Goal: Transaction & Acquisition: Purchase product/service

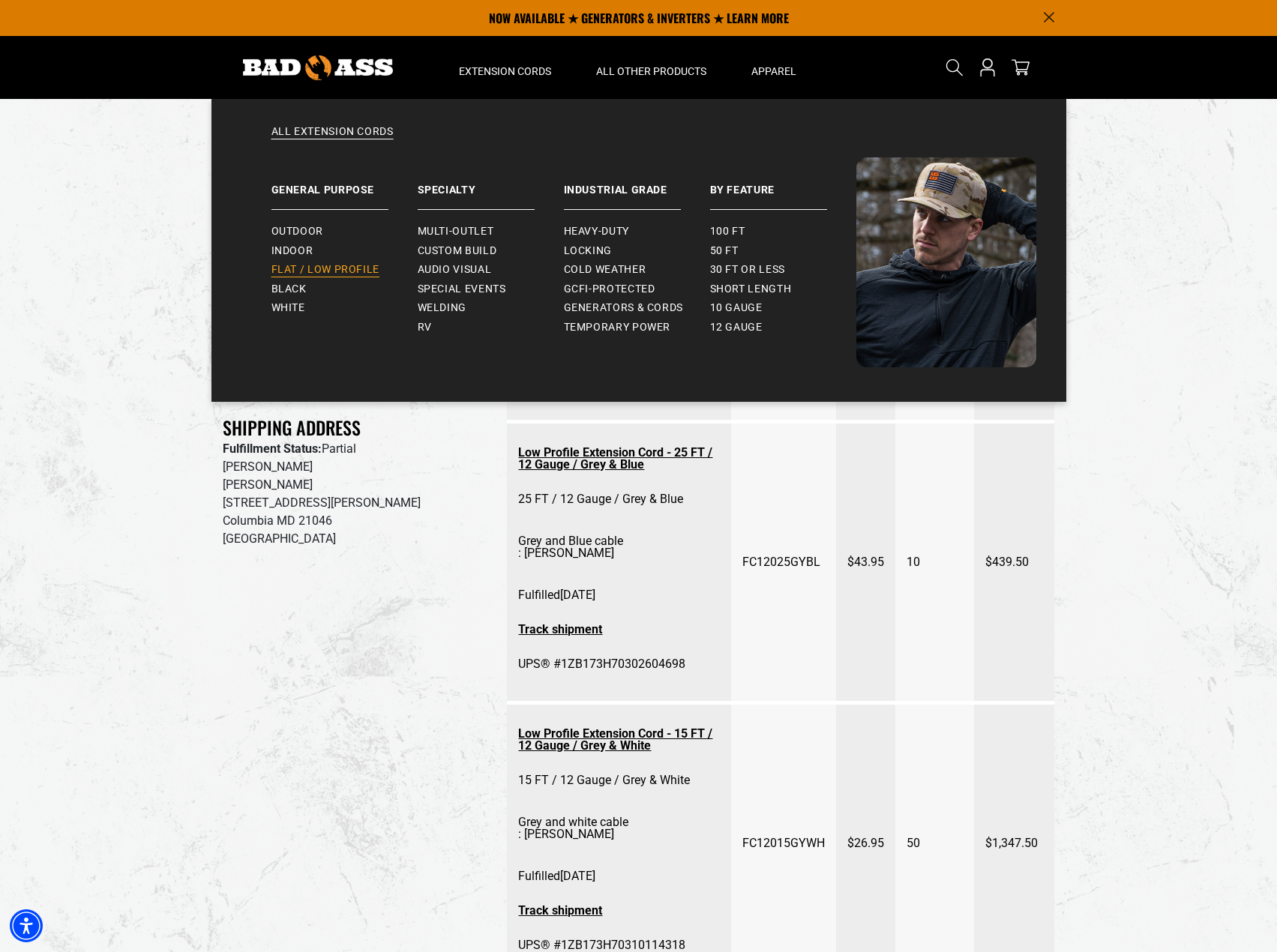
click at [341, 266] on span "Flat / Low Profile" at bounding box center [325, 270] width 108 height 13
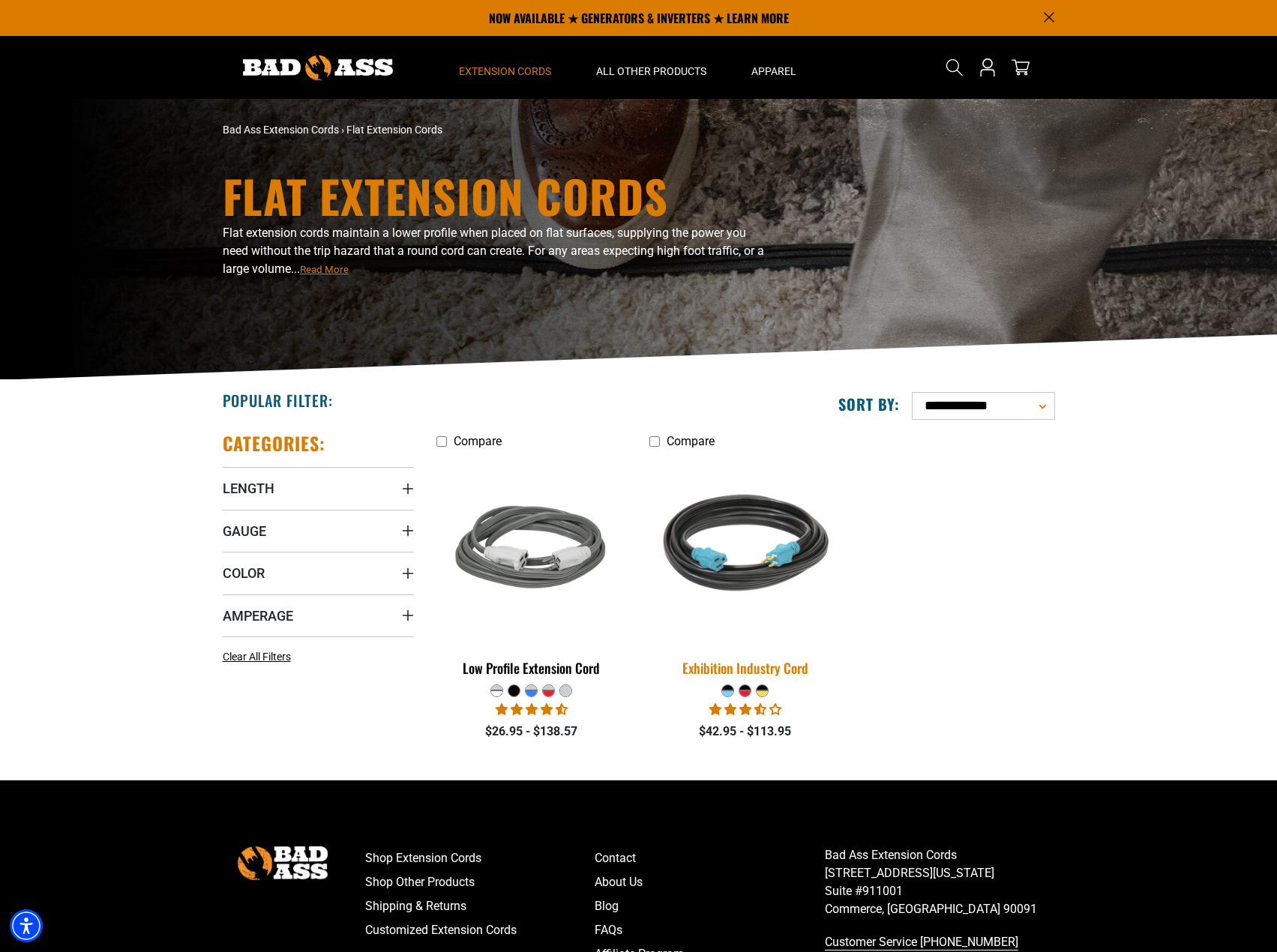
click at [760, 575] on img at bounding box center [745, 548] width 210 height 192
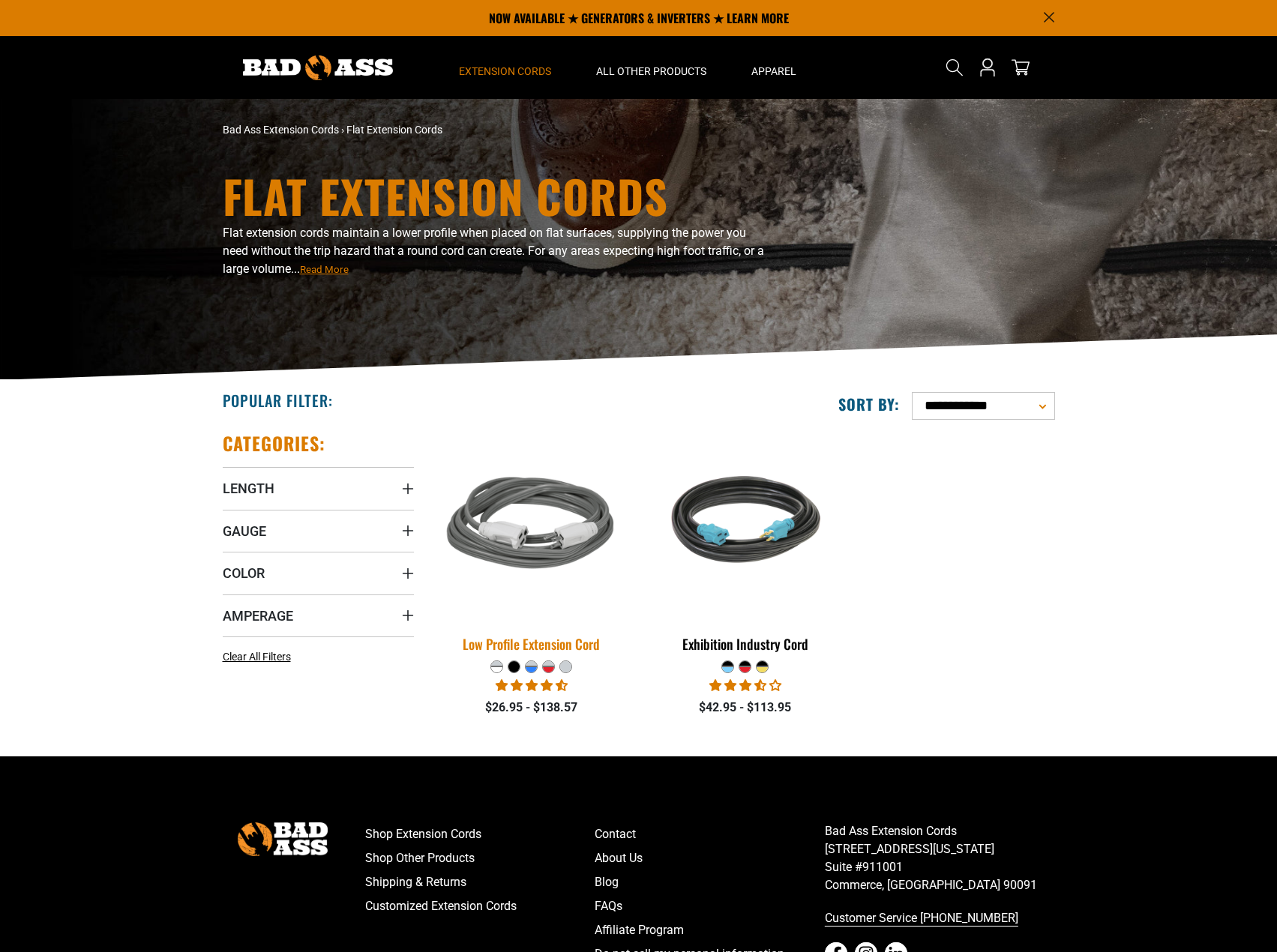
click at [543, 523] on img at bounding box center [532, 525] width 210 height 192
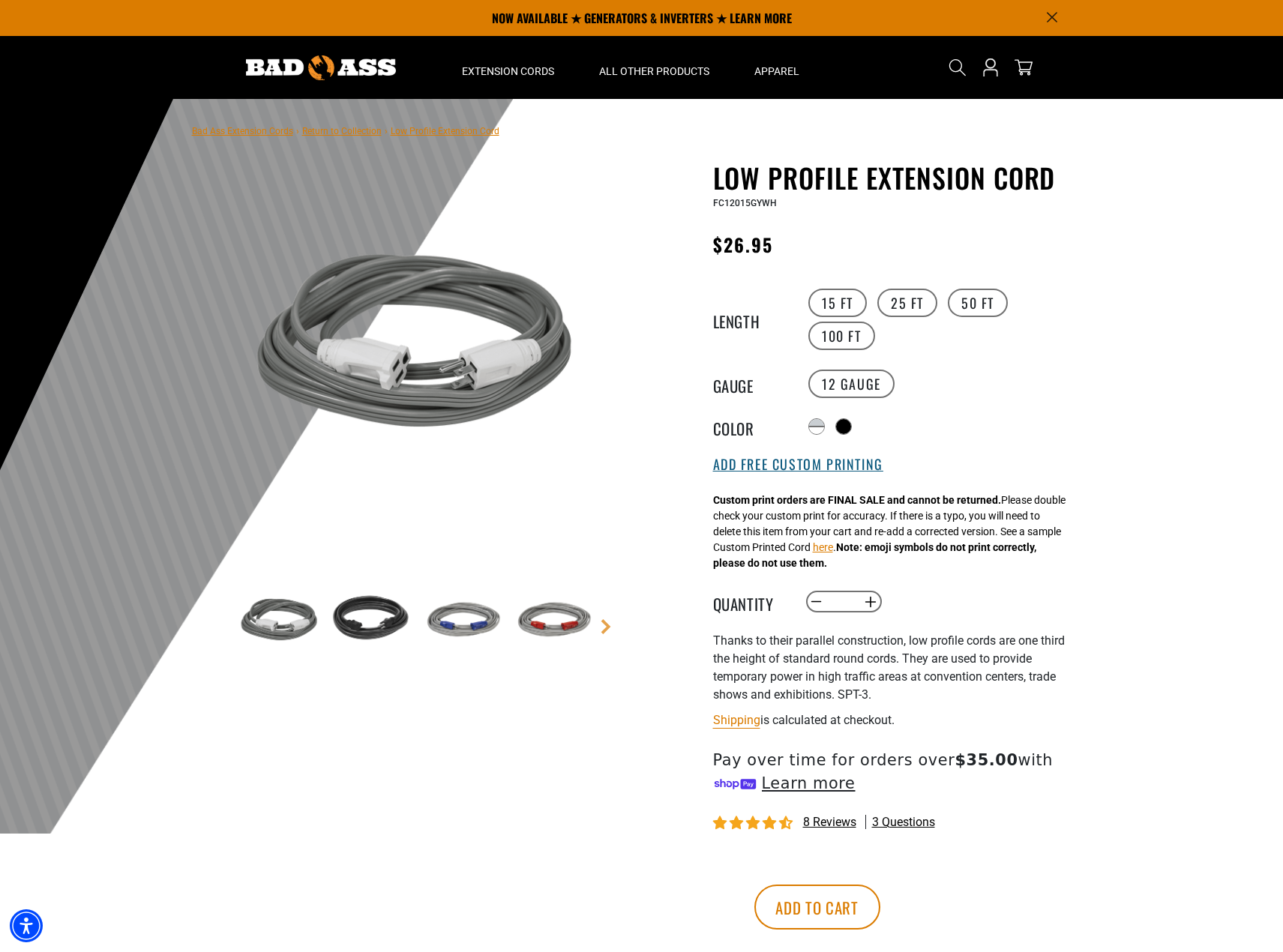
click at [822, 470] on button "Add Free Custom Printing" at bounding box center [798, 465] width 170 height 17
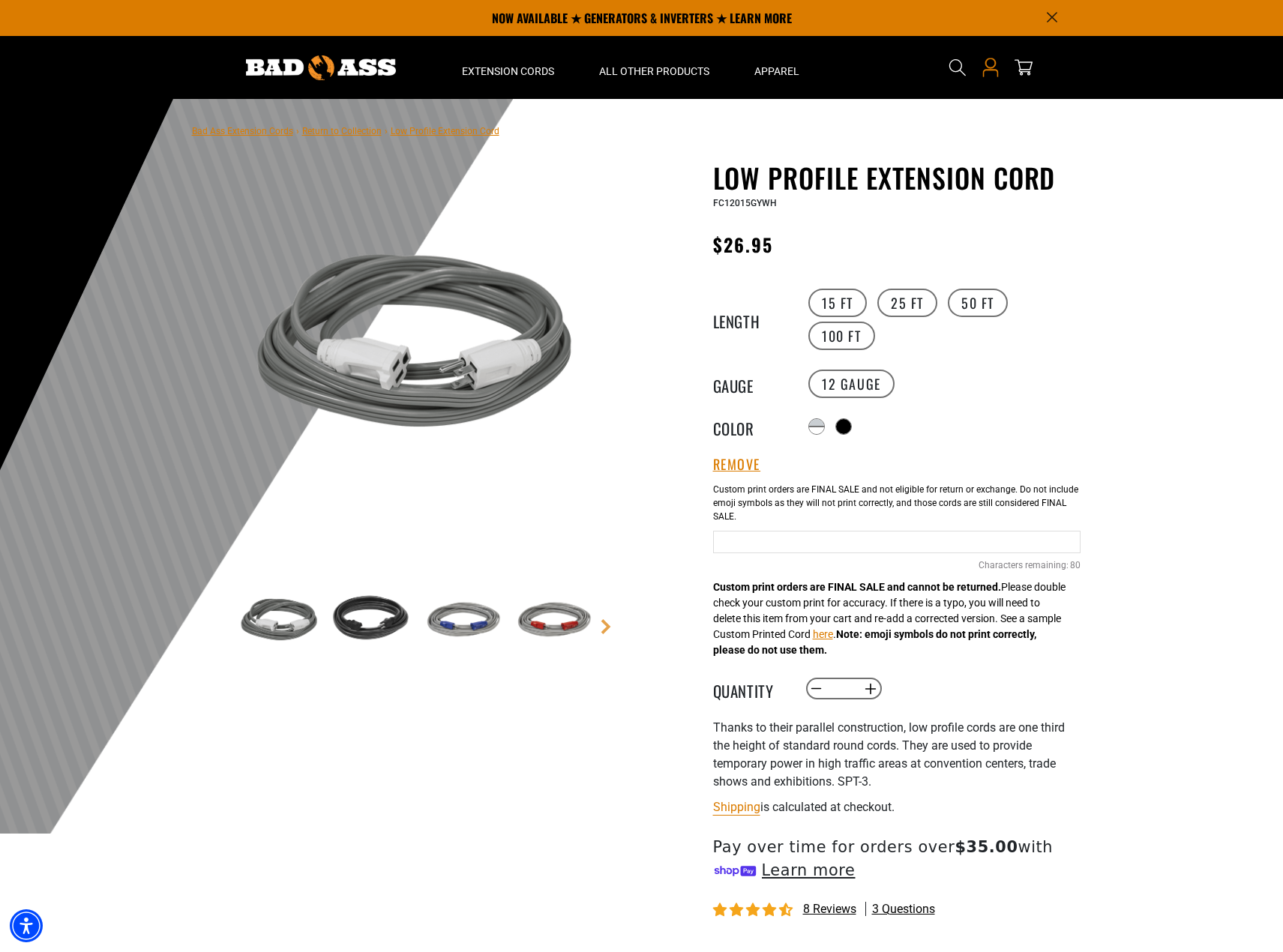
click at [996, 70] on icon "Open this option" at bounding box center [990, 74] width 16 height 7
